Goal: Book appointment/travel/reservation

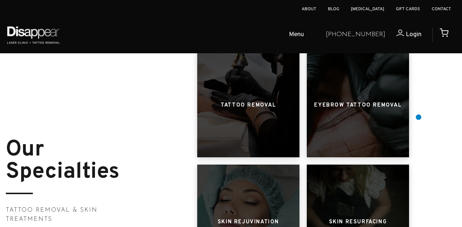
scroll to position [311, 0]
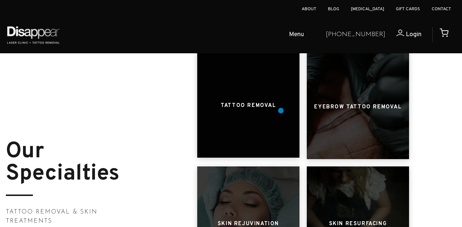
click at [271, 106] on h3 "Tattoo Removal" at bounding box center [248, 106] width 55 height 14
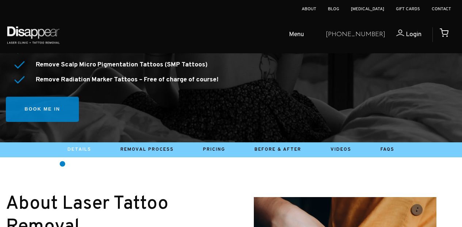
scroll to position [340, 0]
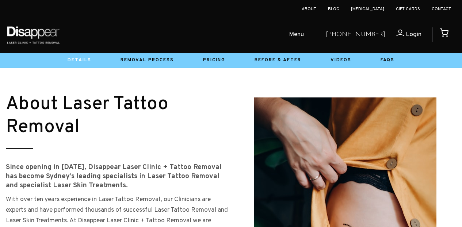
click at [218, 65] on li "Pricing" at bounding box center [215, 60] width 52 height 11
click at [216, 59] on link "Pricing" at bounding box center [214, 60] width 22 height 6
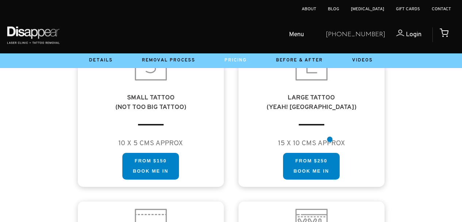
scroll to position [430, 0]
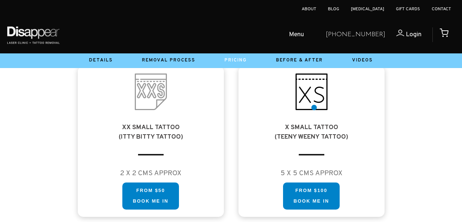
click at [314, 106] on img at bounding box center [312, 91] width 37 height 37
click at [314, 143] on div "X SMALL Tattoo (TEENY WEENY TATTOO) 5 X 5 CMS APPROX FROM $100 Book me in FROM …" at bounding box center [312, 141] width 146 height 151
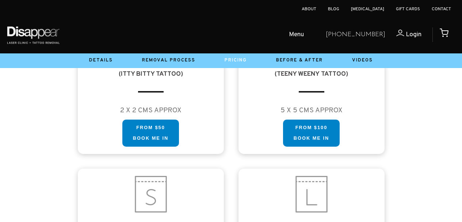
scroll to position [493, 0]
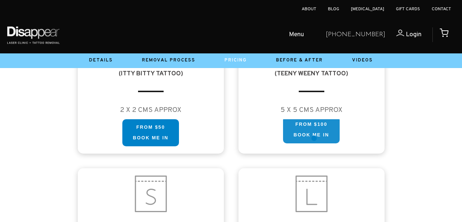
click at [314, 134] on link "FROM $100 Book me in" at bounding box center [311, 129] width 57 height 27
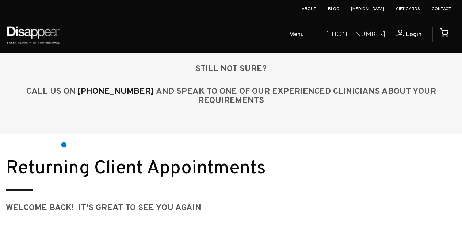
scroll to position [961, 0]
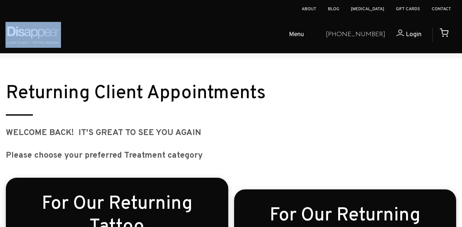
drag, startPoint x: 71, startPoint y: 35, endPoint x: 2, endPoint y: 30, distance: 68.9
click at [2, 30] on div "Menu Tattoo Removal Eyebrow Removal Skin Treatments Book Online (02) 9587 8787 …" at bounding box center [231, 34] width 462 height 37
copy div
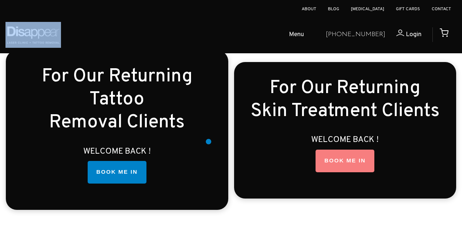
scroll to position [1064, 0]
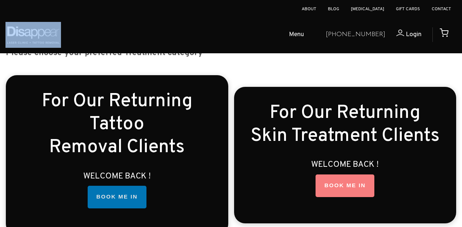
click at [119, 194] on link "BOOK ME IN" at bounding box center [117, 197] width 59 height 23
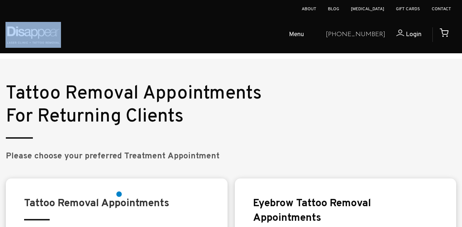
scroll to position [1284, 0]
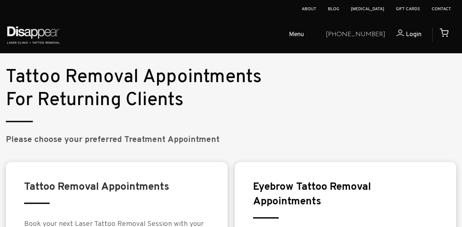
click at [171, 135] on big "Please choose your preferred Treatment Appointment" at bounding box center [113, 140] width 214 height 11
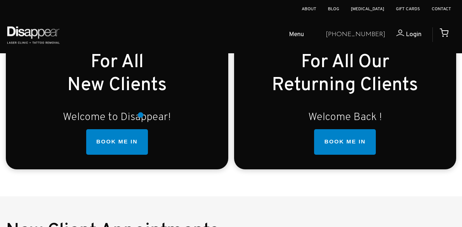
scroll to position [236, 0]
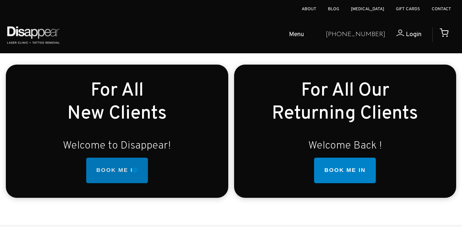
click at [135, 170] on link "BOOK ME IN" at bounding box center [117, 171] width 62 height 26
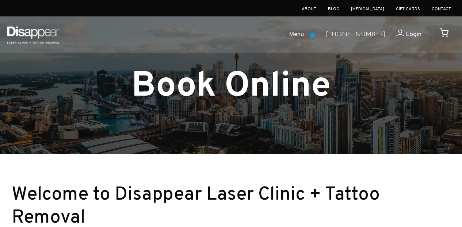
click at [304, 35] on span "Menu" at bounding box center [296, 35] width 15 height 11
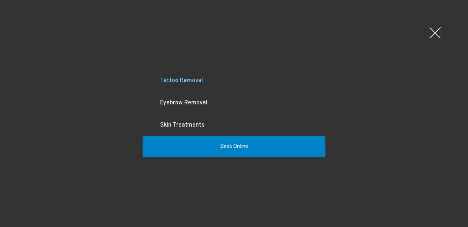
click at [181, 77] on link "Tattoo Removal" at bounding box center [234, 81] width 183 height 22
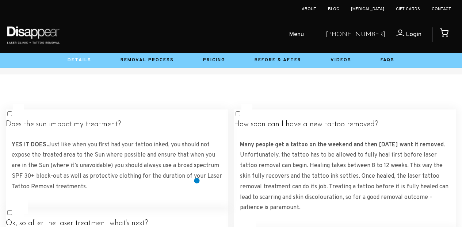
scroll to position [1278, 0]
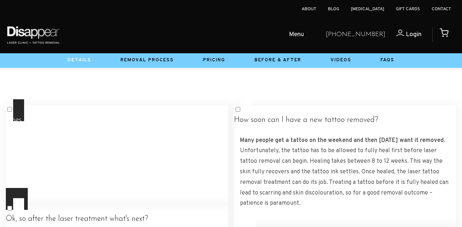
click at [203, 116] on label "Does the sun impact my treatment? YES IT DOES. Just like when you first had you…" at bounding box center [117, 154] width 223 height 110
click at [202, 121] on label "Does the sun impact my treatment? YES IT DOES. Just like when you first had you…" at bounding box center [117, 154] width 223 height 110
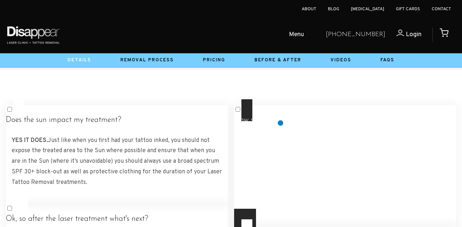
click at [281, 123] on h4 "How soon can I have a new tattoo removed?" at bounding box center [345, 120] width 223 height 9
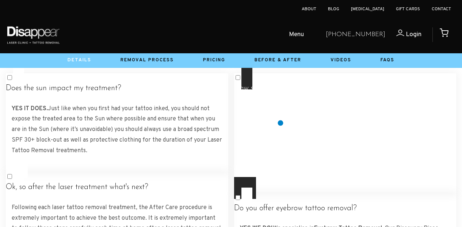
scroll to position [1312, 0]
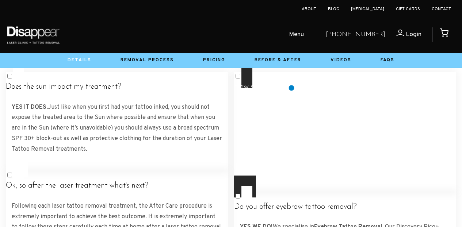
click at [292, 88] on h4 "How soon can I have a new tattoo removed?" at bounding box center [345, 87] width 223 height 9
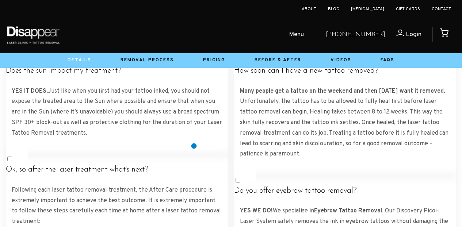
scroll to position [1328, 0]
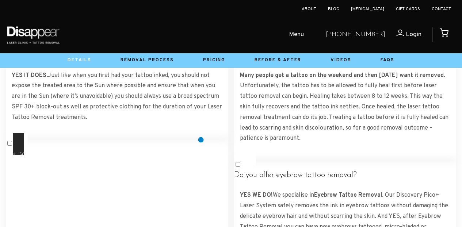
scroll to position [1341, 0]
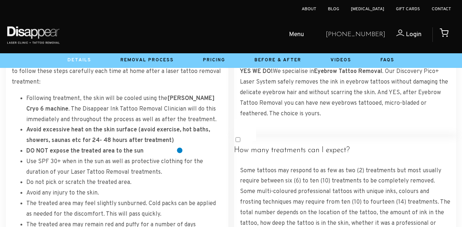
scroll to position [1465, 0]
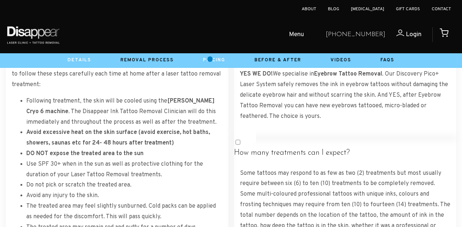
click at [210, 57] on link "Pricing" at bounding box center [214, 60] width 22 height 6
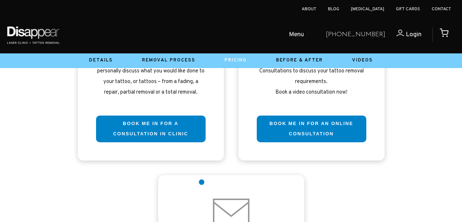
scroll to position [1945, 0]
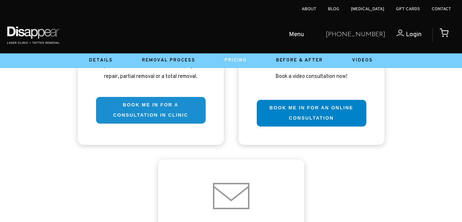
click at [189, 124] on link "Book me in for a consultation in clinic" at bounding box center [151, 110] width 110 height 27
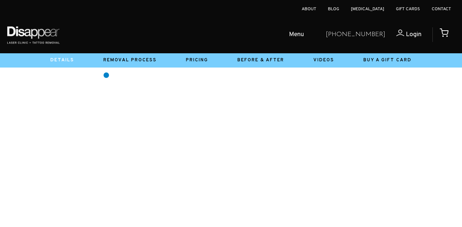
scroll to position [198, 0]
click at [190, 62] on link "Pricing" at bounding box center [197, 60] width 22 height 6
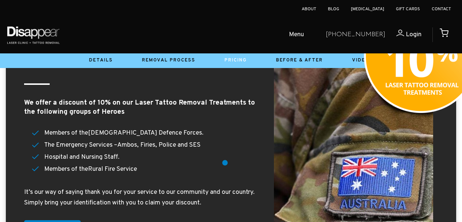
scroll to position [1359, 0]
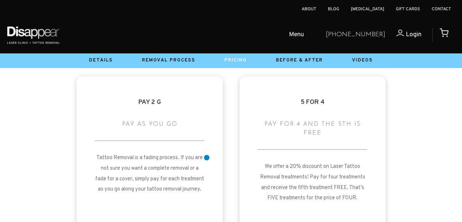
click at [207, 158] on div "Pay 2 G Pay as you go Tattoo Removal is a fading process. If you are not sure y…" at bounding box center [150, 154] width 146 height 156
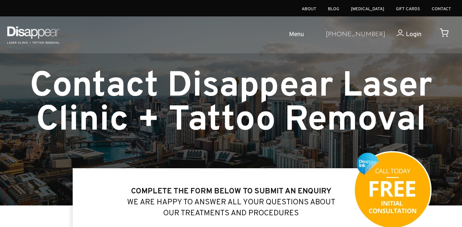
click at [304, 38] on span "Menu" at bounding box center [296, 35] width 15 height 11
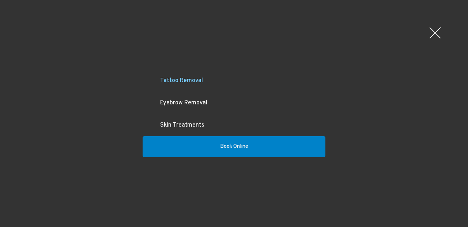
click at [189, 82] on link "Tattoo Removal" at bounding box center [234, 81] width 183 height 22
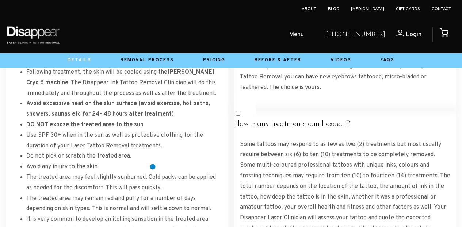
scroll to position [1636, 0]
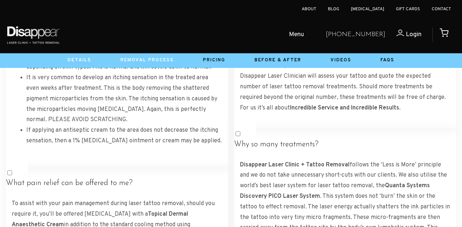
click at [160, 58] on link "Removal Process" at bounding box center [147, 60] width 53 height 6
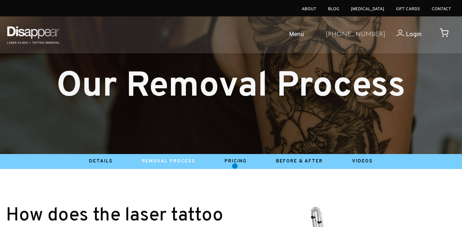
click at [235, 166] on li "Pricing" at bounding box center [236, 161] width 52 height 11
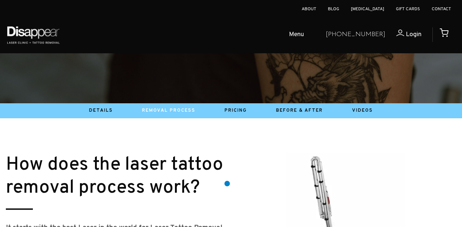
scroll to position [62, 0]
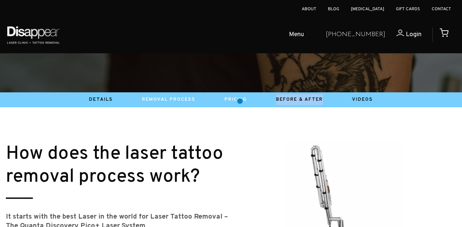
click at [240, 101] on link "Pricing" at bounding box center [236, 100] width 22 height 6
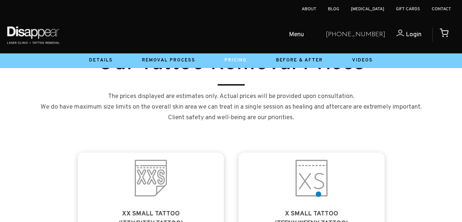
scroll to position [351, 0]
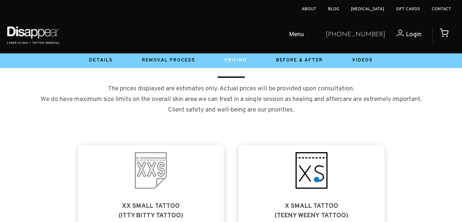
click at [317, 179] on img at bounding box center [312, 170] width 37 height 37
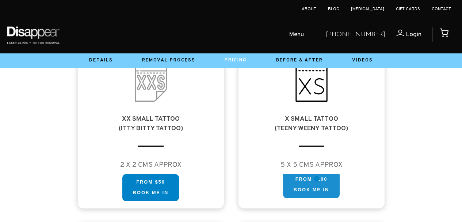
scroll to position [440, 0]
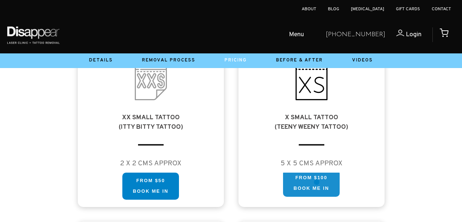
click at [317, 185] on link "FROM $100 Book me in" at bounding box center [311, 183] width 57 height 27
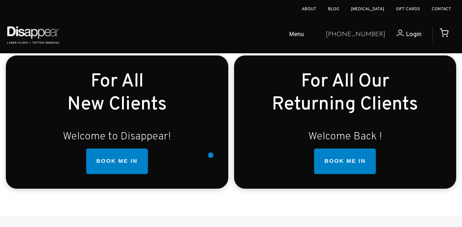
scroll to position [246, 0]
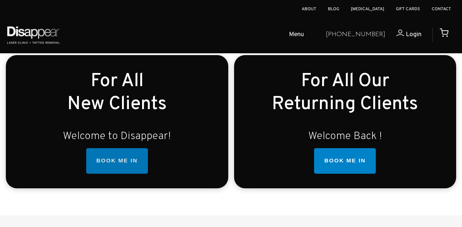
click at [135, 169] on link "BOOK ME IN" at bounding box center [117, 161] width 62 height 26
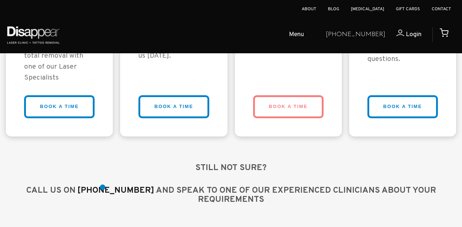
scroll to position [747, 0]
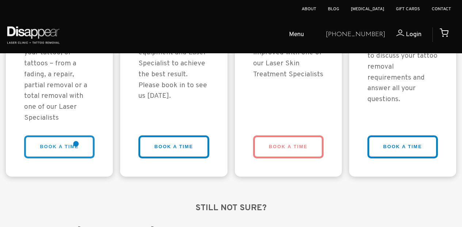
click at [73, 139] on link "BOOK A TIME" at bounding box center [59, 147] width 71 height 23
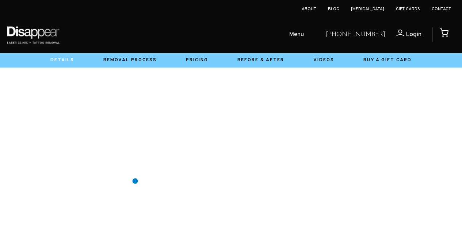
scroll to position [114, 0]
